Goal: Find specific page/section: Find specific page/section

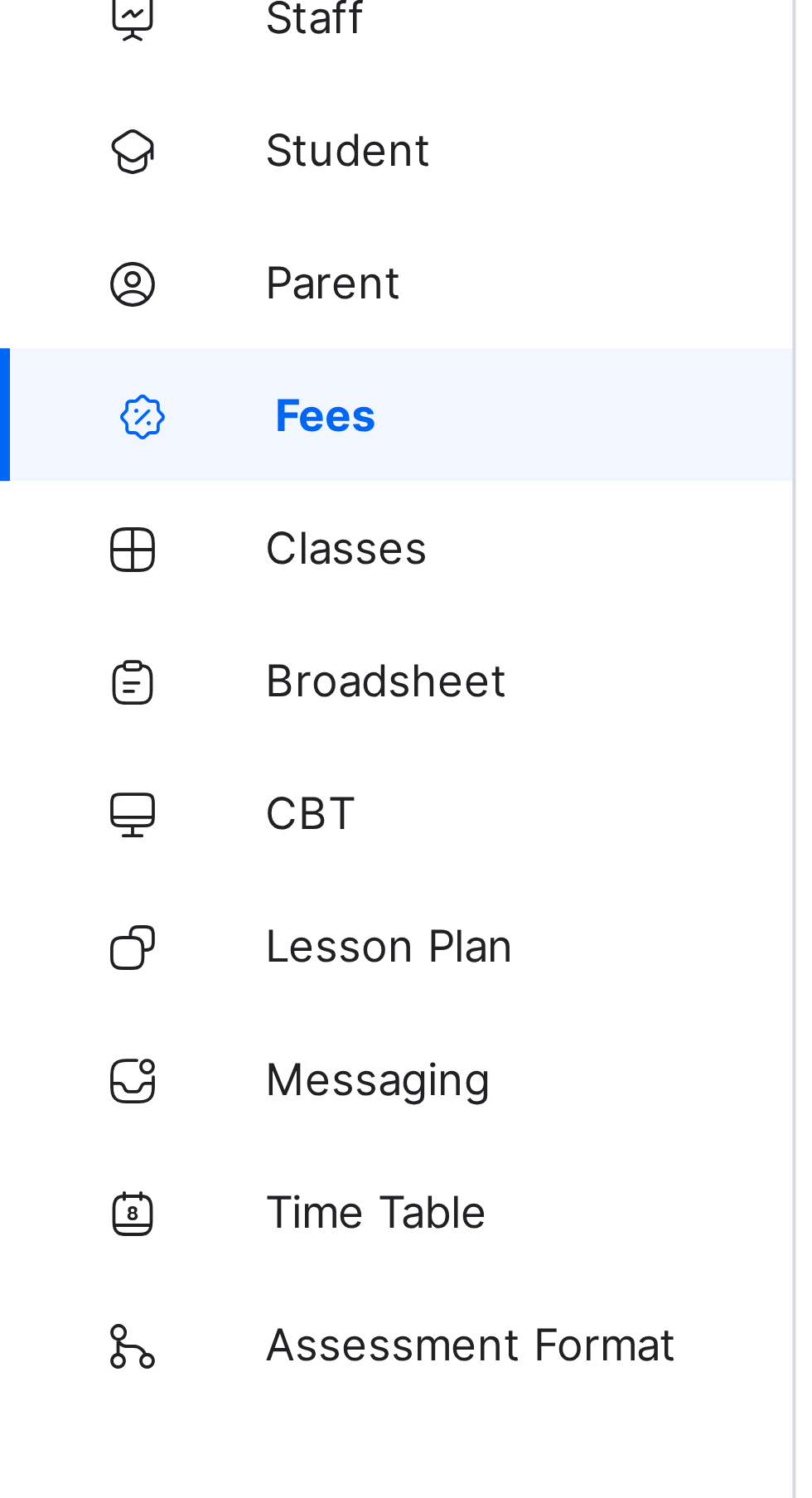
click at [101, 297] on span "Broadsheet" at bounding box center [132, 298] width 132 height 13
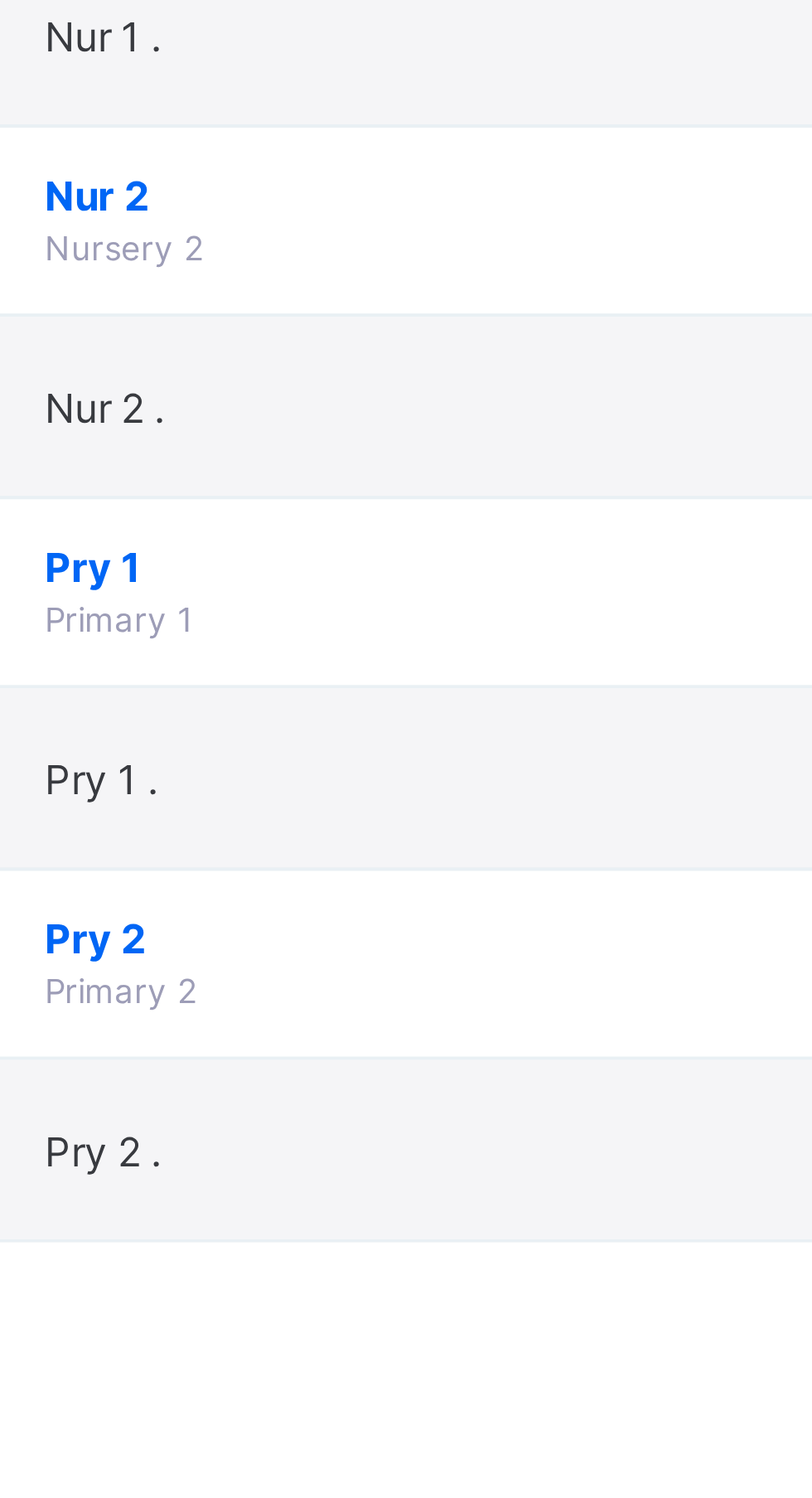
click at [311, 507] on span "Pry 2" at bounding box center [448, 502] width 307 height 12
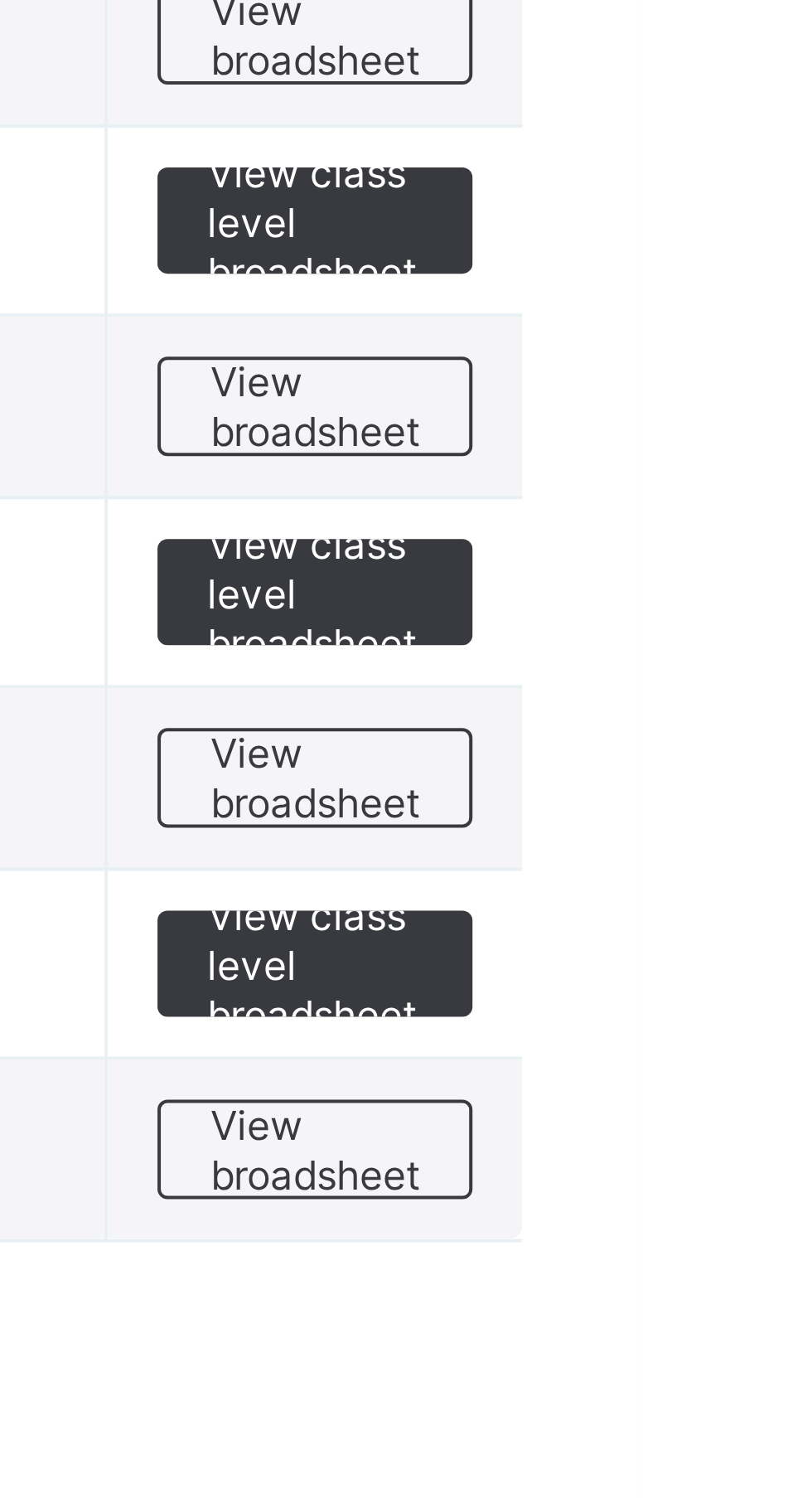
click at [791, 508] on div "Select Term Name No. of Classes Actions Nur 1 Nursery 1 1 View class level broa…" at bounding box center [505, 352] width 613 height 537
click at [738, 507] on span "View class level broadsheet" at bounding box center [731, 509] width 54 height 37
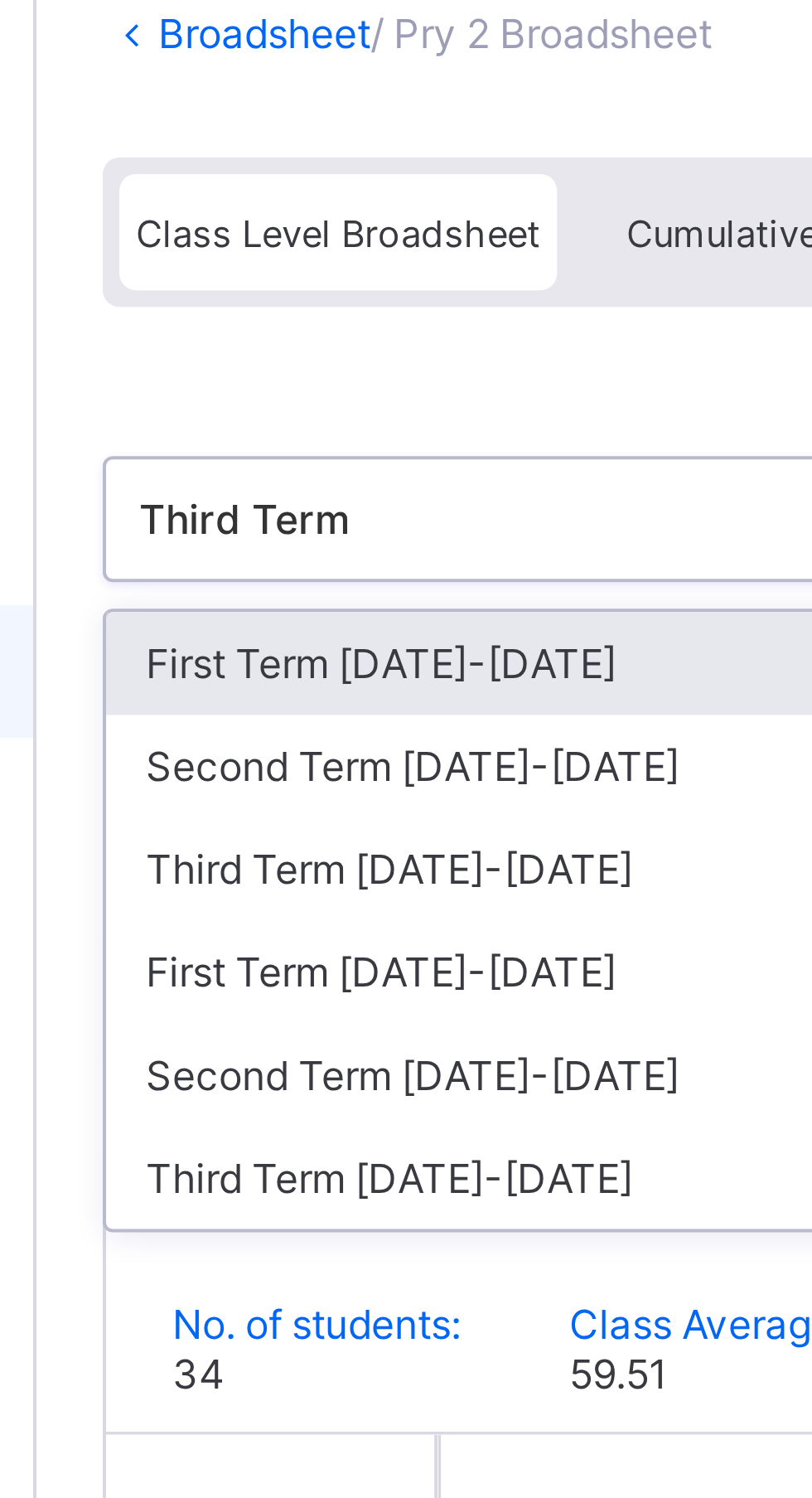
click at [329, 392] on div "Second Term 2024-2025" at bounding box center [339, 399] width 247 height 26
